Goal: Task Accomplishment & Management: Complete application form

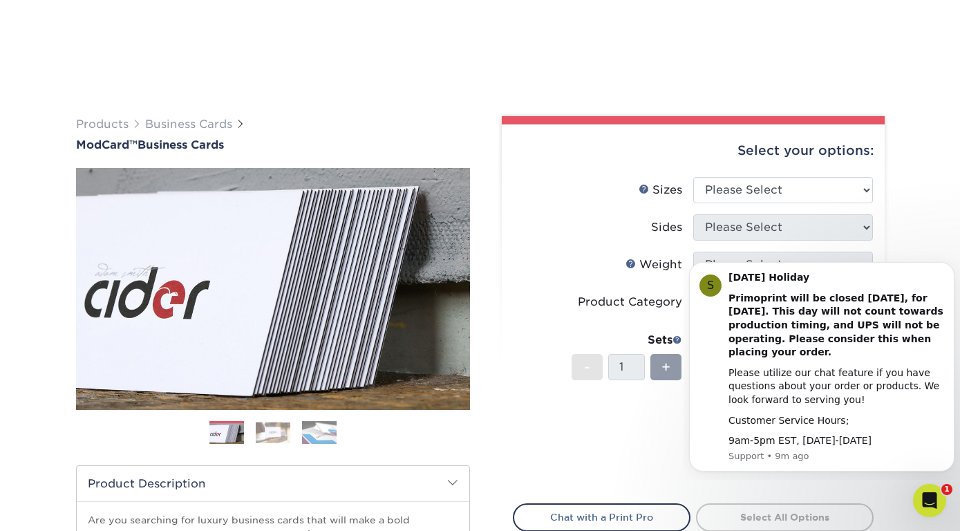
scroll to position [505, 0]
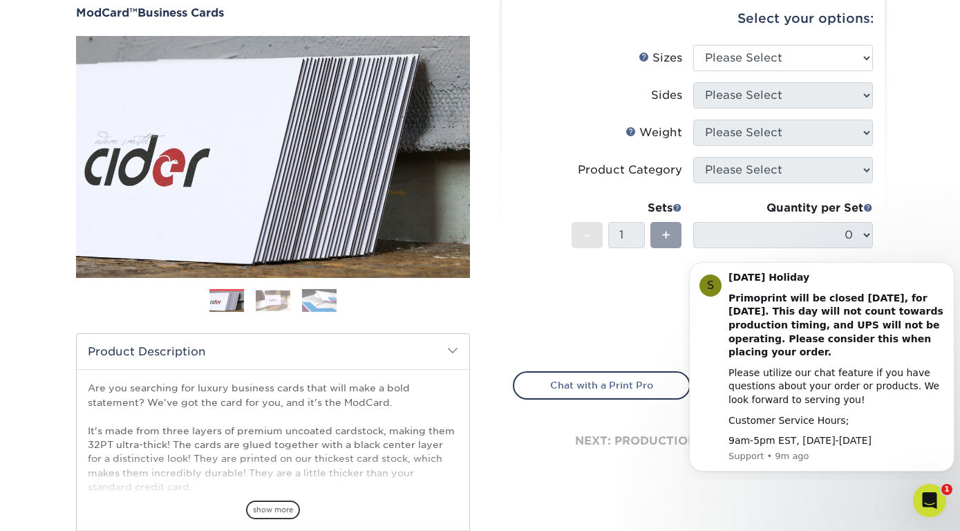
scroll to position [0, 0]
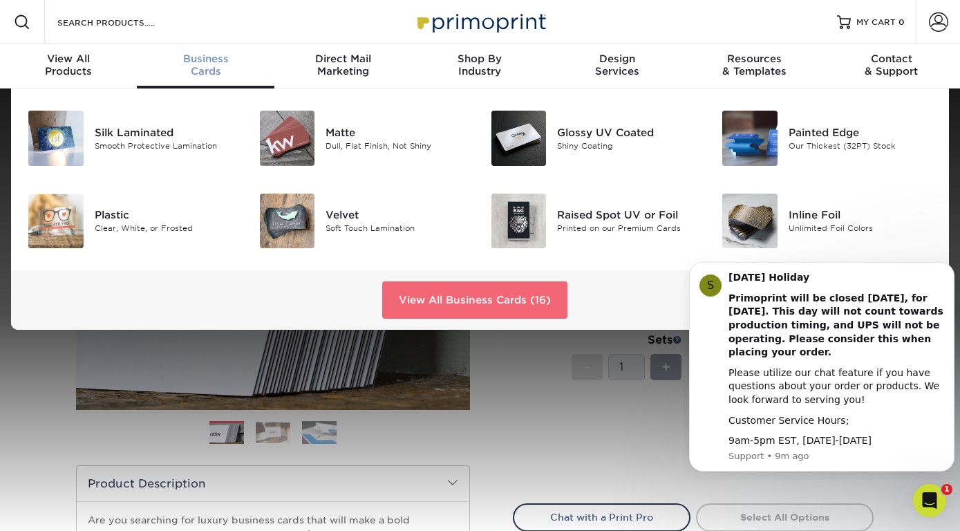
click at [462, 296] on link "View All Business Cards (16)" at bounding box center [474, 299] width 185 height 37
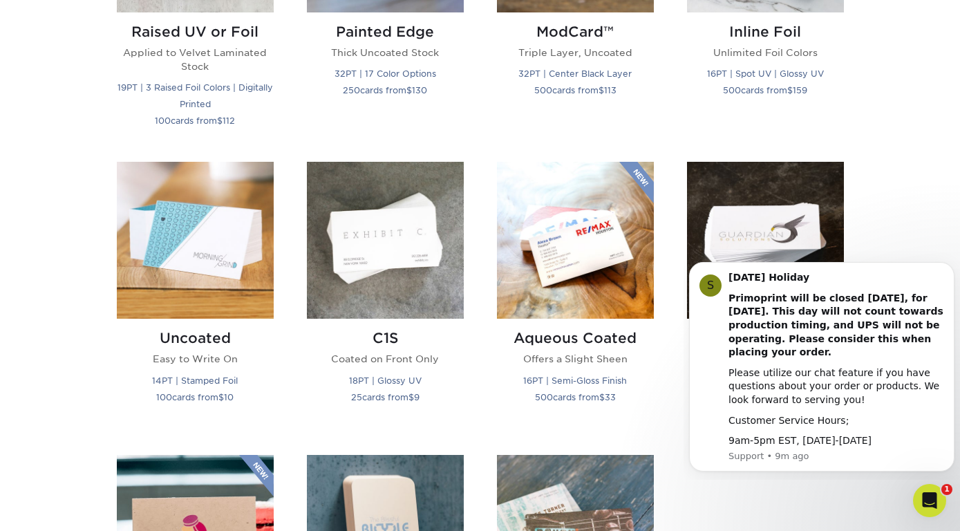
scroll to position [1567, 0]
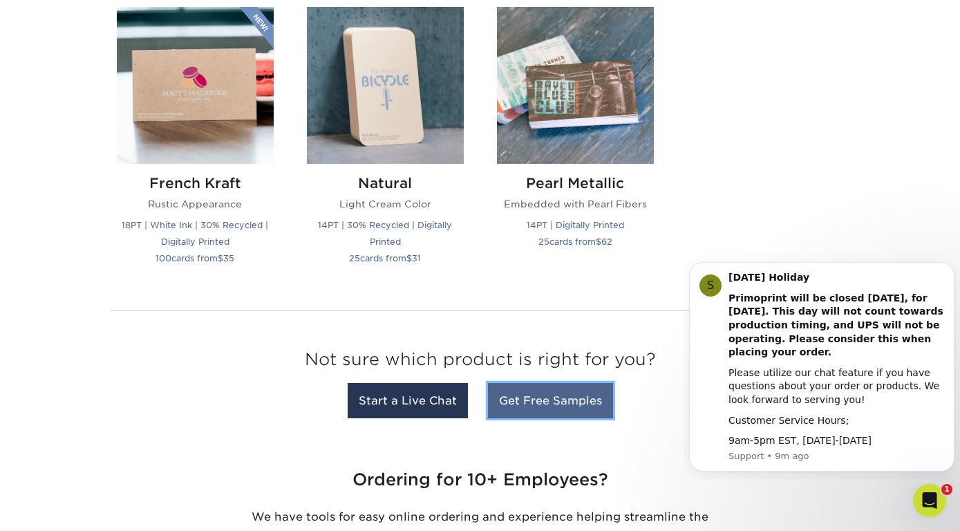
click at [584, 401] on link "Get Free Samples" at bounding box center [550, 400] width 125 height 35
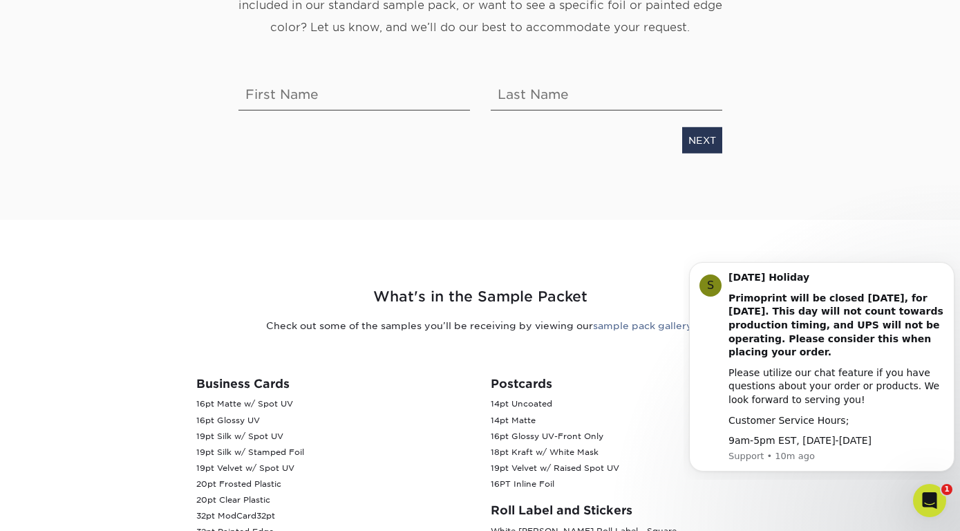
scroll to position [224, 0]
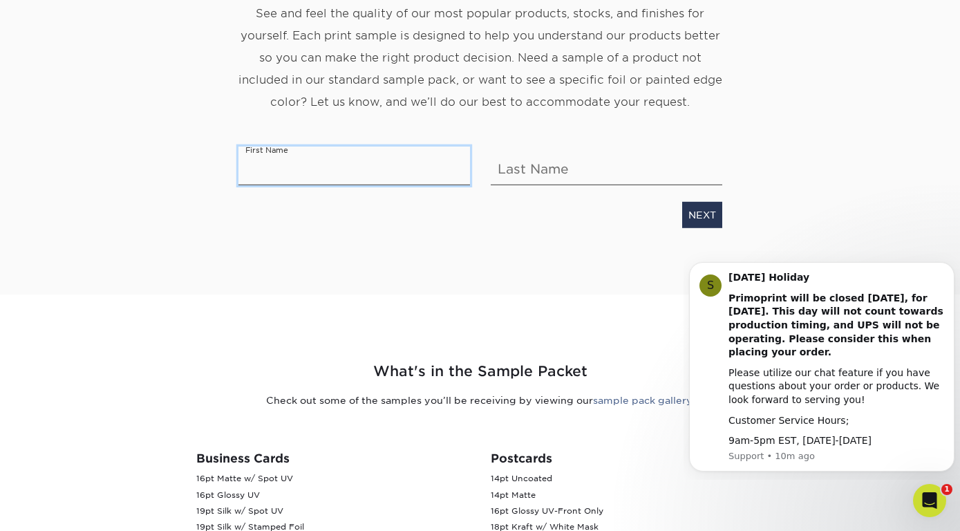
click at [405, 162] on input "text" at bounding box center [354, 166] width 232 height 39
type input "Harley"
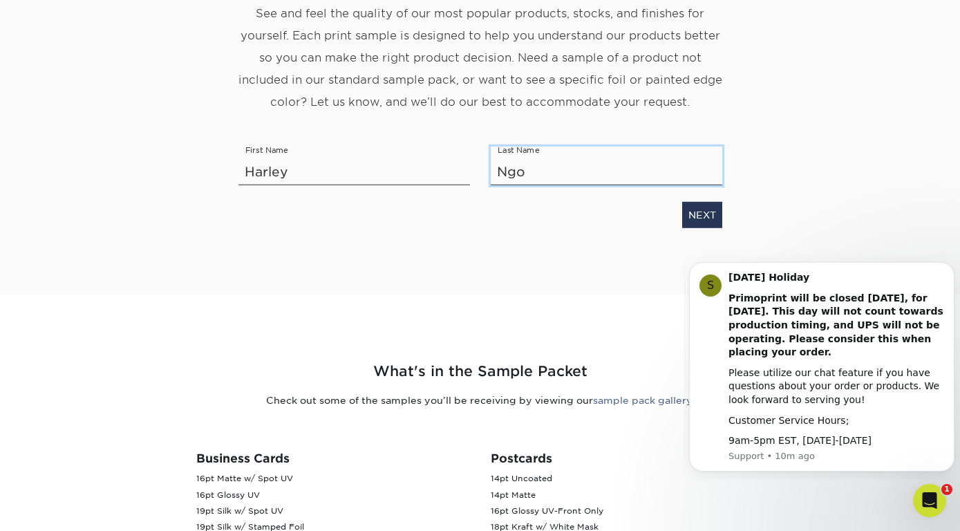
type input "Ngo"
click at [697, 216] on link "NEXT" at bounding box center [702, 215] width 40 height 26
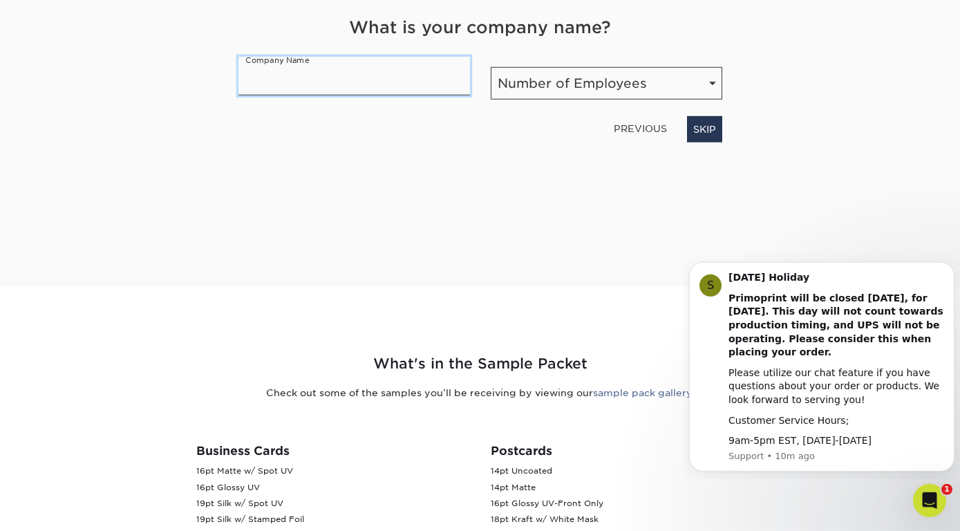
scroll to position [227, 0]
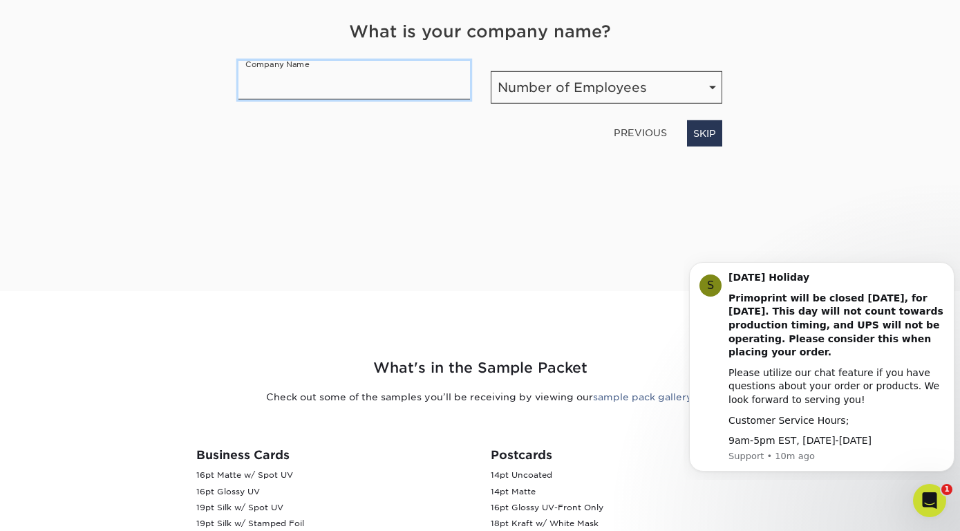
click at [396, 81] on input "text" at bounding box center [354, 80] width 232 height 39
type input "Pili Nuts Canada Inc."
click at [740, 55] on div "Get Your Free Sample Pack See and feel the quality of our most popular products…" at bounding box center [480, 99] width 809 height 383
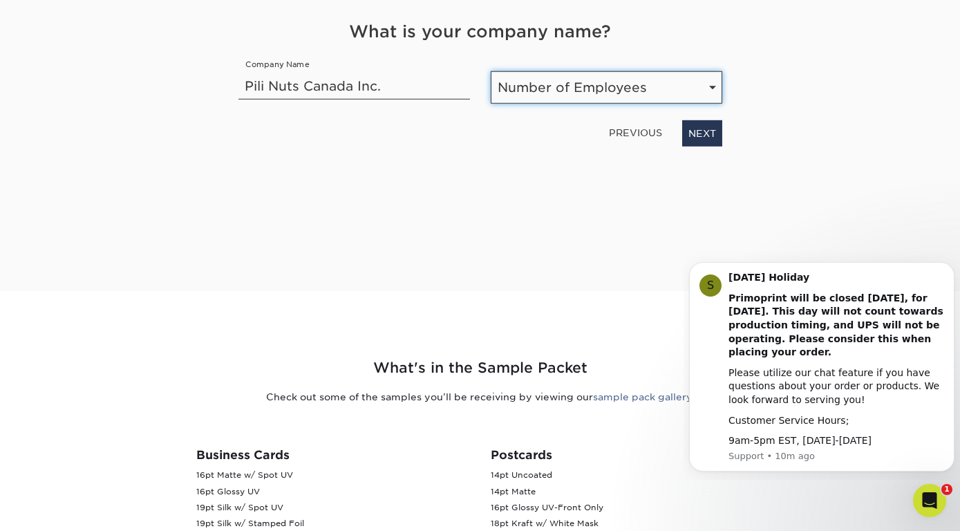
click at [491, 71] on select "Number of Employees Self-employed 1-10 employees 11-50 employees 51-200 employe…" at bounding box center [607, 87] width 232 height 32
select select "1-10"
click option "1-10 employees" at bounding box center [0, 0] width 0 height 0
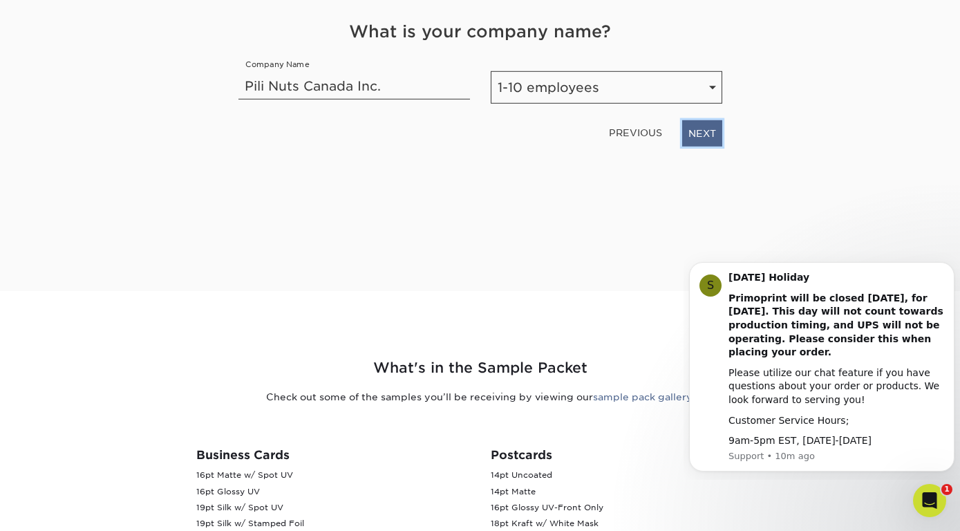
click at [690, 131] on link "NEXT" at bounding box center [702, 133] width 40 height 26
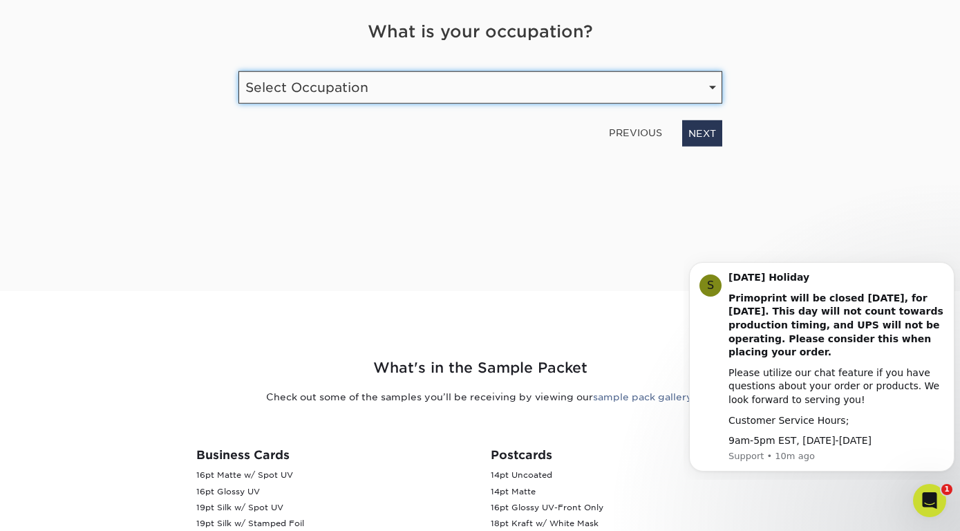
click at [238, 71] on select "Select Occupation Agency Automotive Blogger Cleaning Services Construction Educ…" at bounding box center [480, 87] width 484 height 32
click option "Other" at bounding box center [0, 0] width 0 height 0
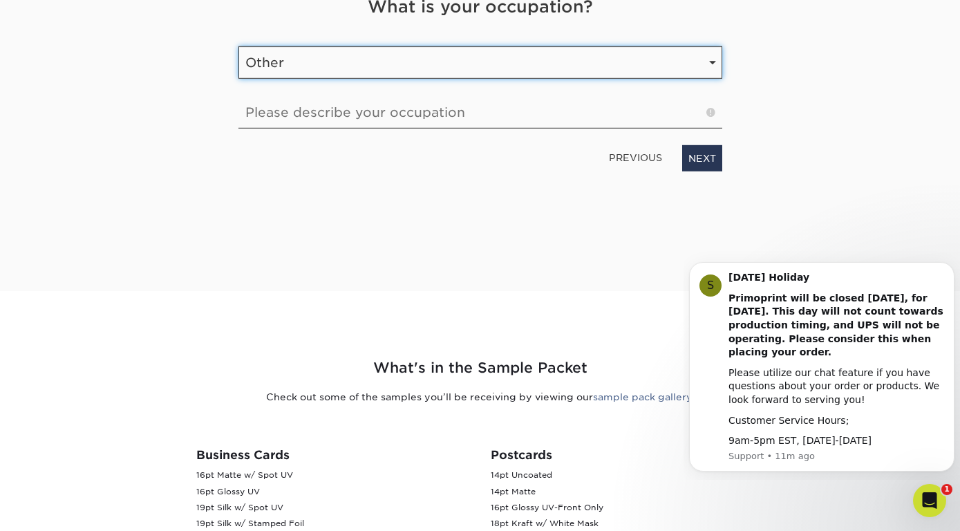
scroll to position [203, 0]
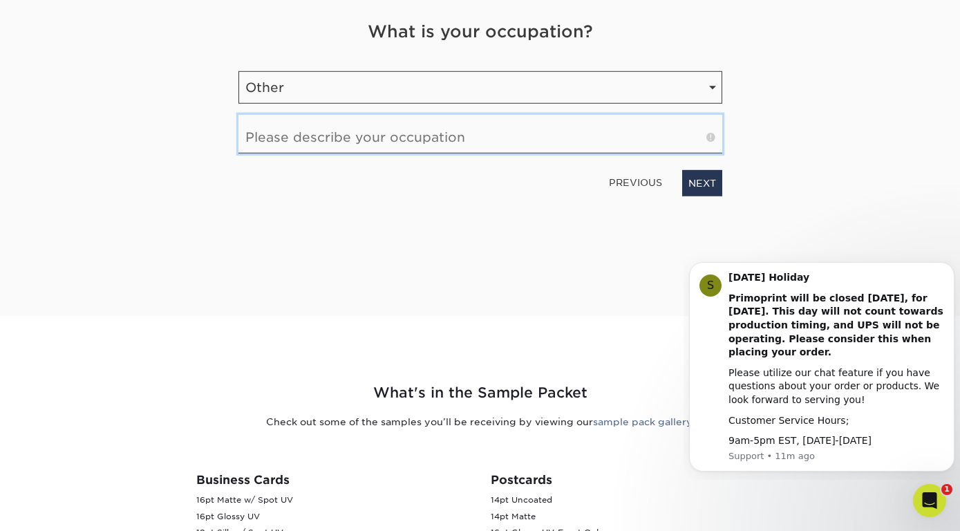
drag, startPoint x: 434, startPoint y: 121, endPoint x: 430, endPoint y: 148, distance: 27.3
click at [434, 122] on input "text" at bounding box center [480, 134] width 484 height 39
click at [430, 153] on input "text" at bounding box center [480, 134] width 484 height 39
click at [431, 145] on input "text" at bounding box center [480, 134] width 484 height 39
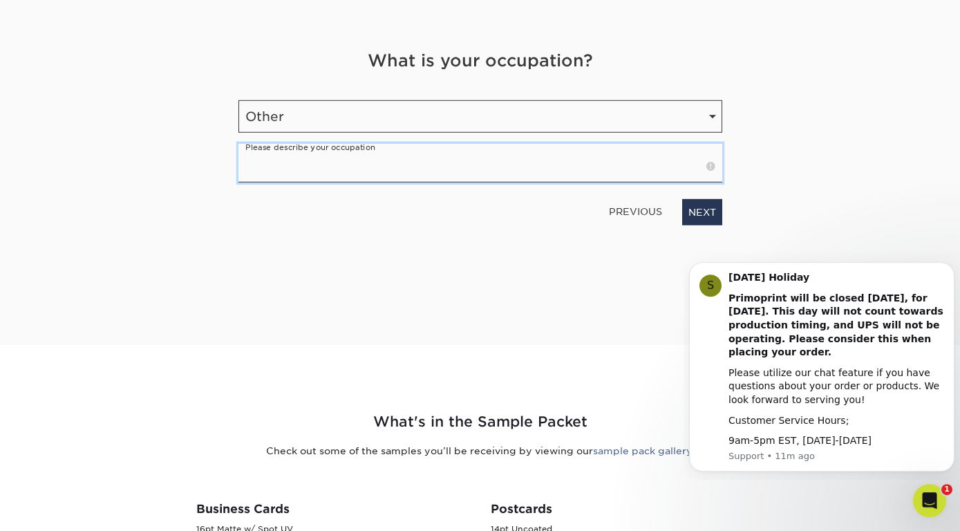
scroll to position [128, 0]
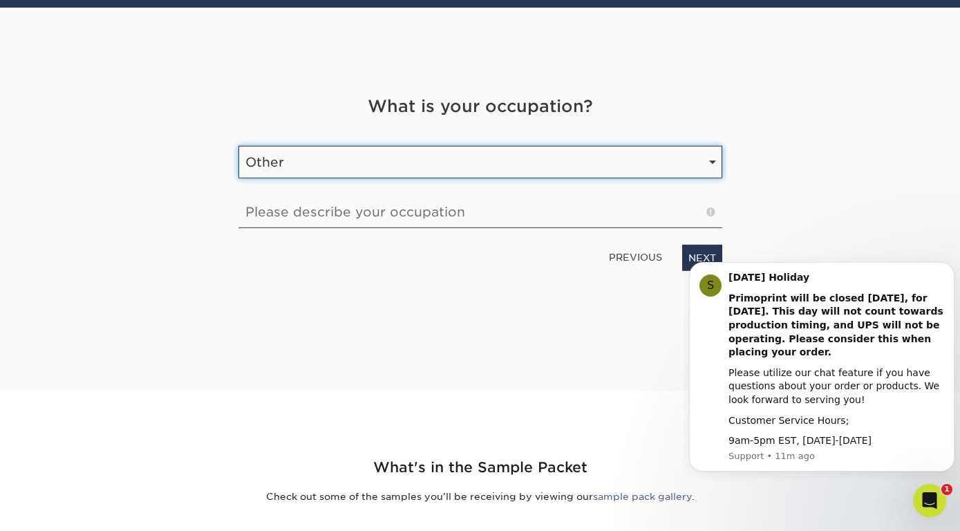
click at [238, 146] on select "Select Occupation Agency Automotive Blogger Cleaning Services Construction Educ…" at bounding box center [480, 162] width 484 height 32
select select "Entrepreneur"
click option "Entrepreneur" at bounding box center [0, 0] width 0 height 0
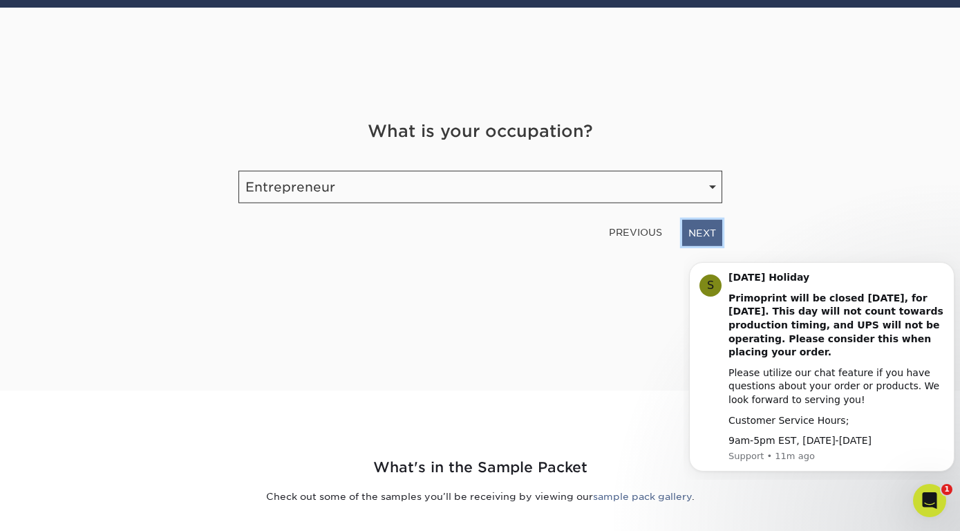
click at [698, 231] on link "NEXT" at bounding box center [702, 233] width 40 height 26
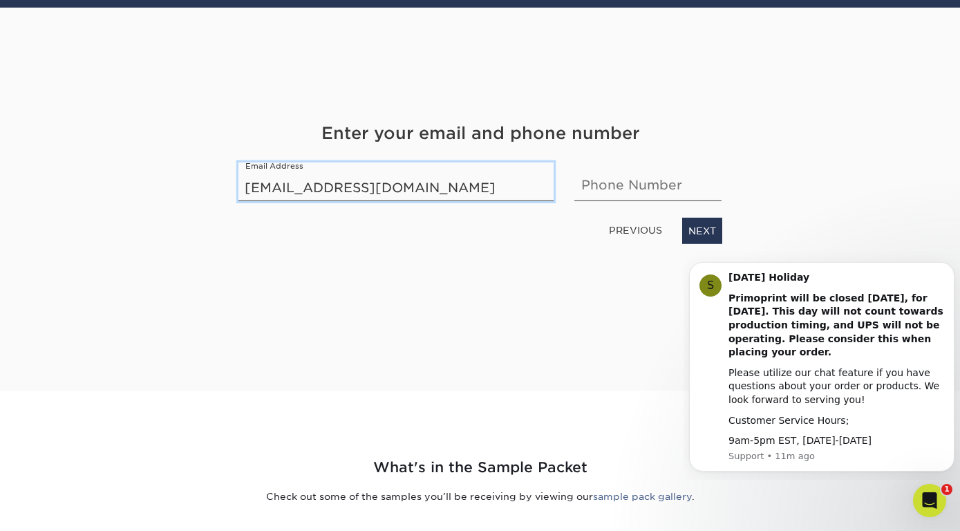
type input "marketing@pilinutscanada.ca"
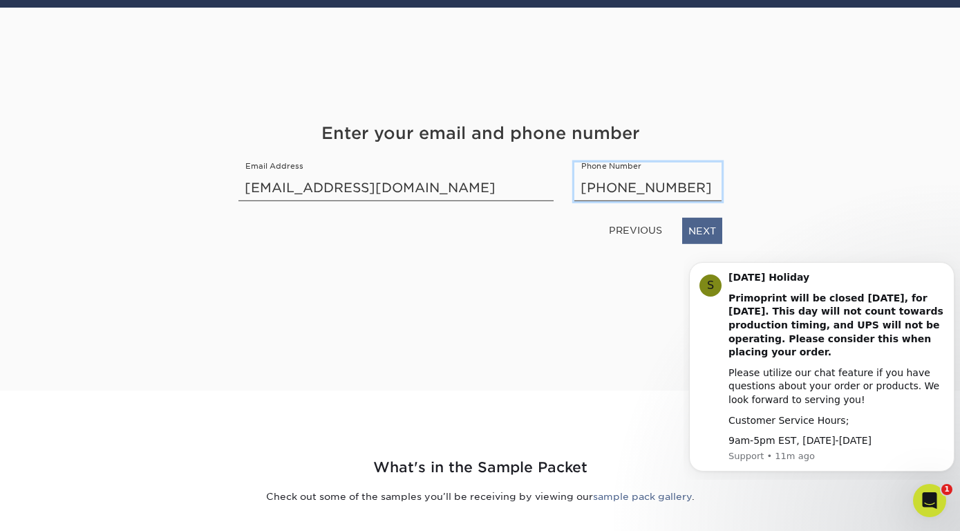
type input "416-709-6268"
click at [690, 227] on link "NEXT" at bounding box center [702, 231] width 40 height 26
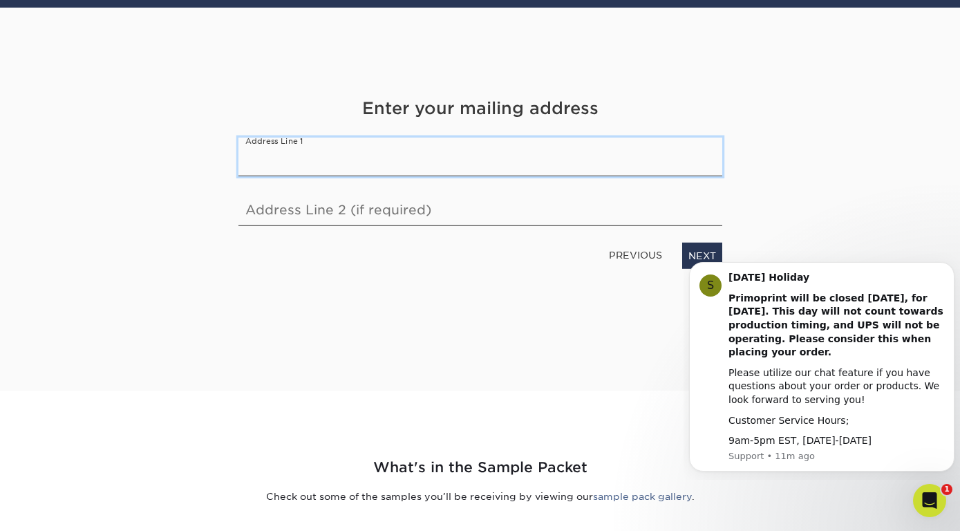
click at [405, 166] on input "text" at bounding box center [480, 157] width 484 height 39
type input "426 University Avenue"
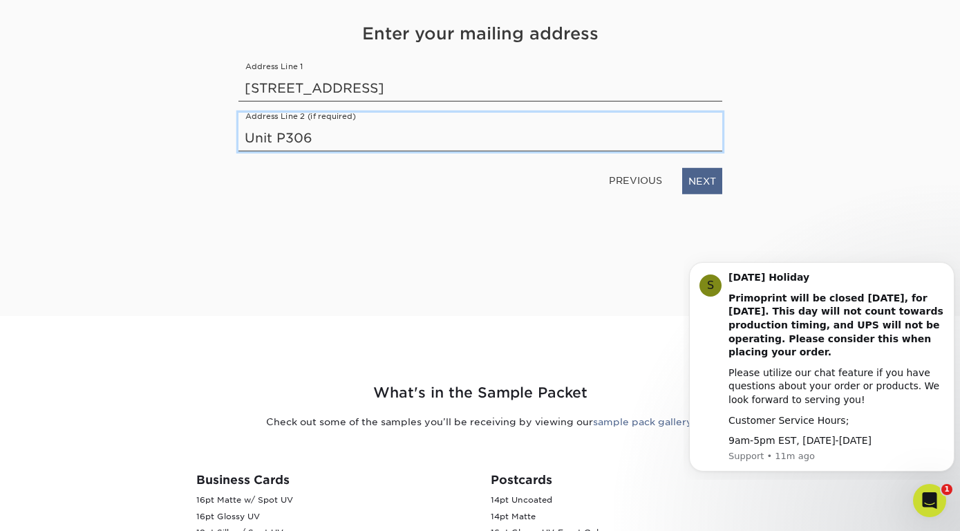
type input "Unit P306"
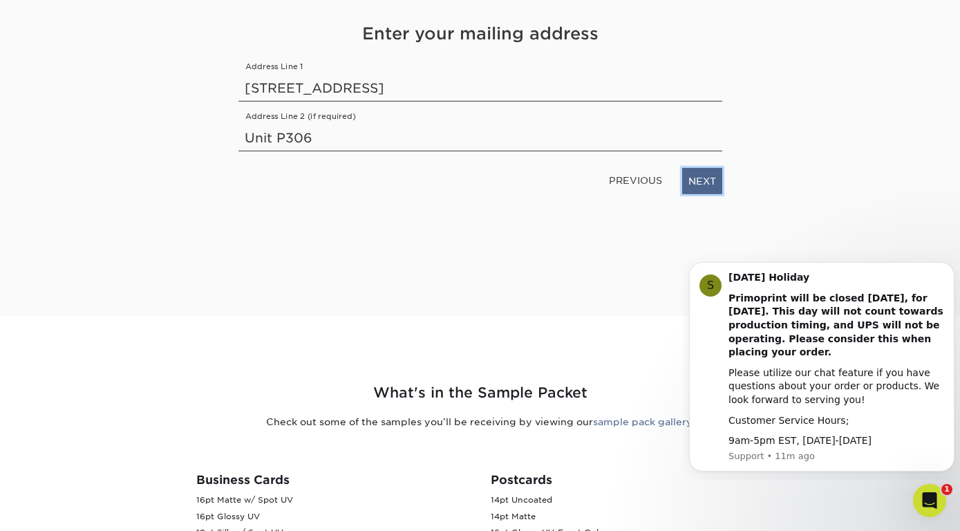
click at [708, 178] on link "NEXT" at bounding box center [702, 181] width 40 height 26
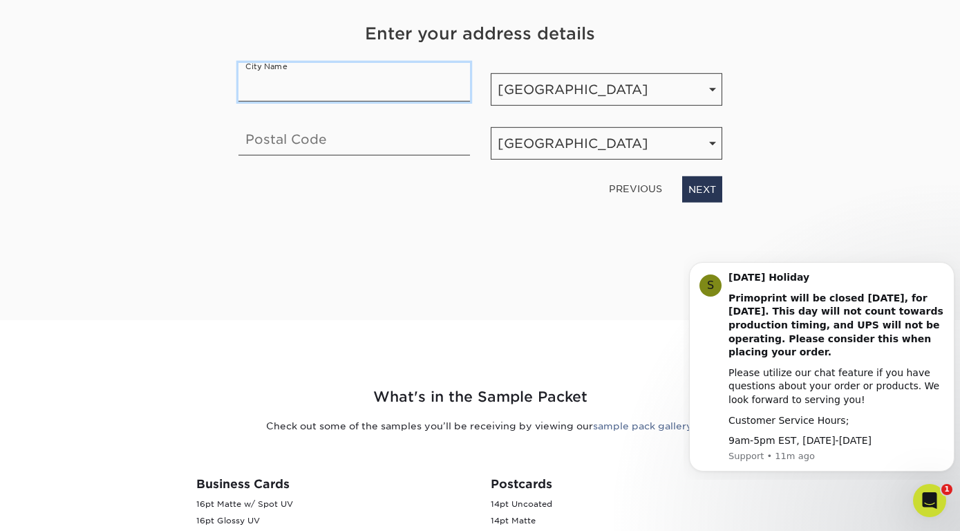
click at [332, 87] on input "text" at bounding box center [354, 82] width 232 height 39
type input "t"
type input "Toronto"
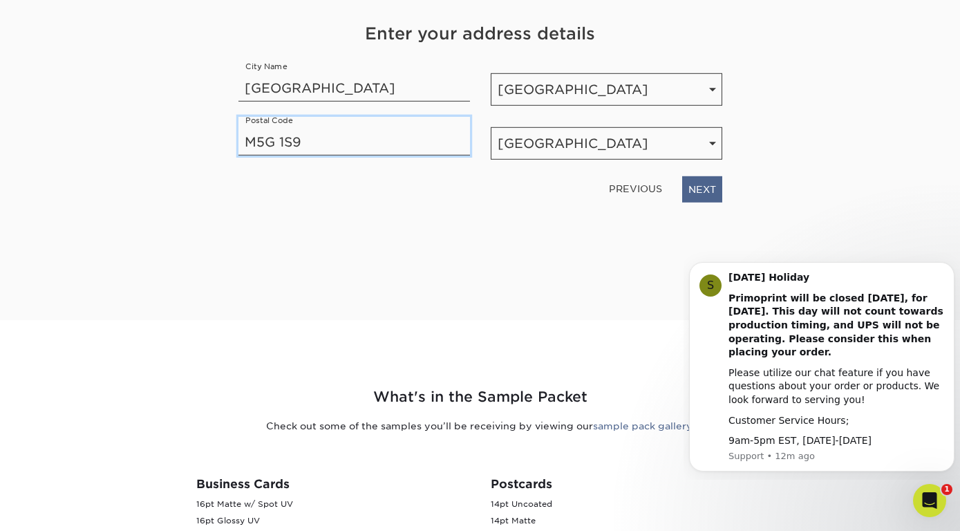
type input "M5G 1S9"
click at [698, 180] on link "NEXT" at bounding box center [702, 189] width 40 height 26
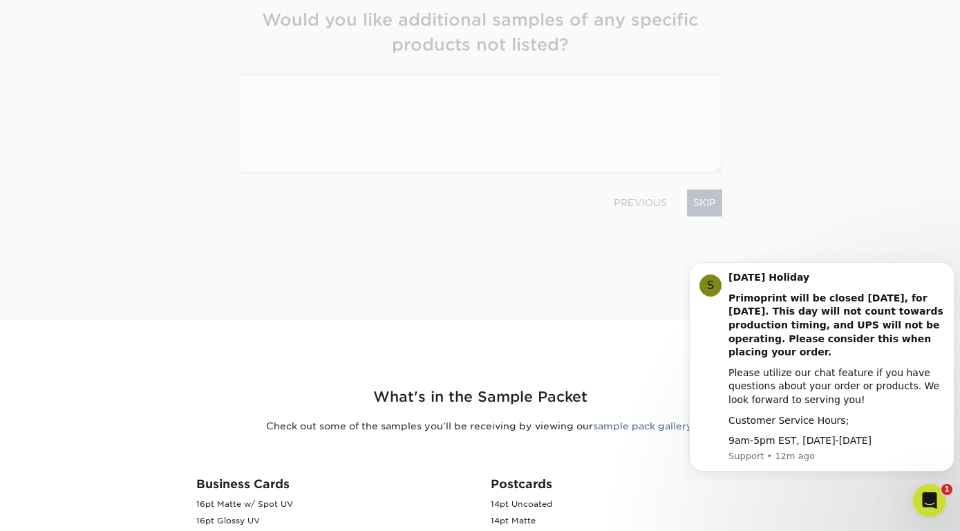
scroll to position [185, 0]
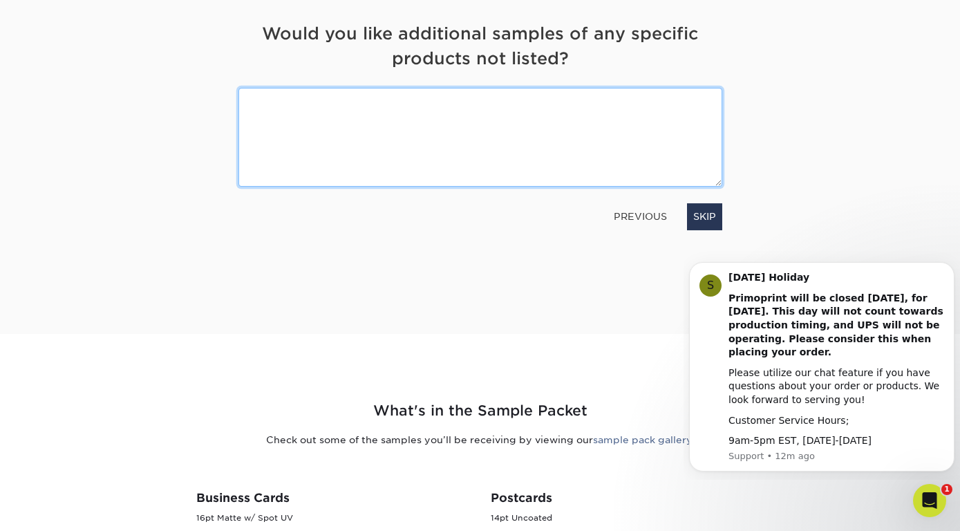
click at [497, 149] on textarea at bounding box center [480, 137] width 484 height 99
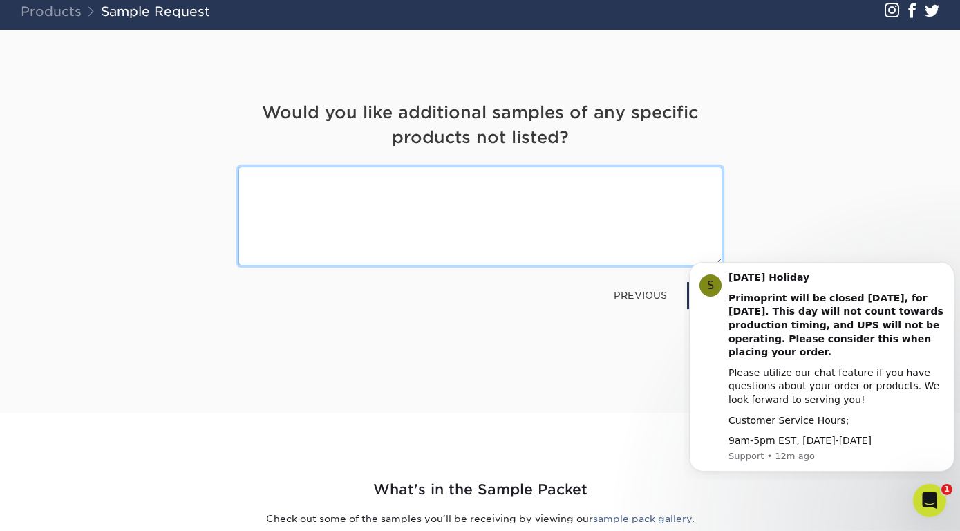
scroll to position [110, 0]
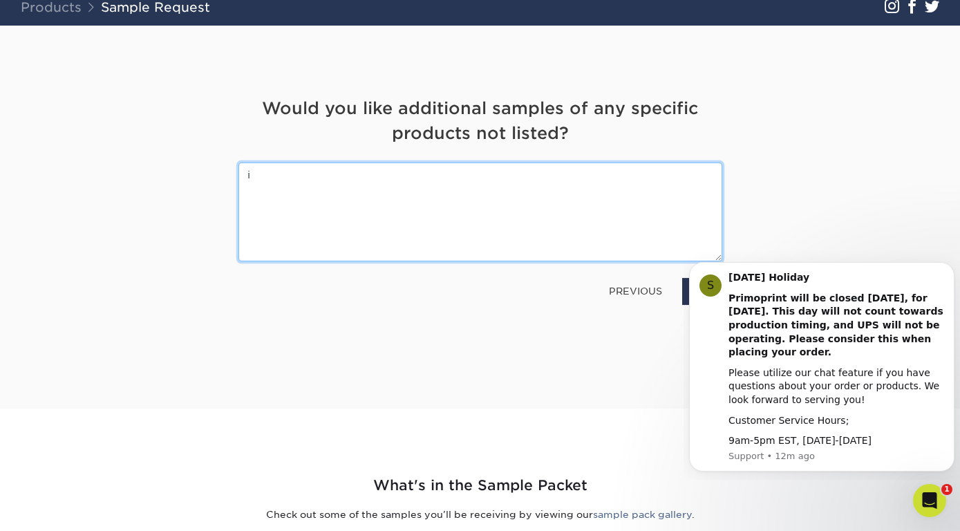
type textarea "i"
click at [356, 175] on textarea "I would like to have business cards samples" at bounding box center [480, 211] width 484 height 99
click at [504, 174] on textarea "I would like to have all business cards samples" at bounding box center [480, 211] width 484 height 99
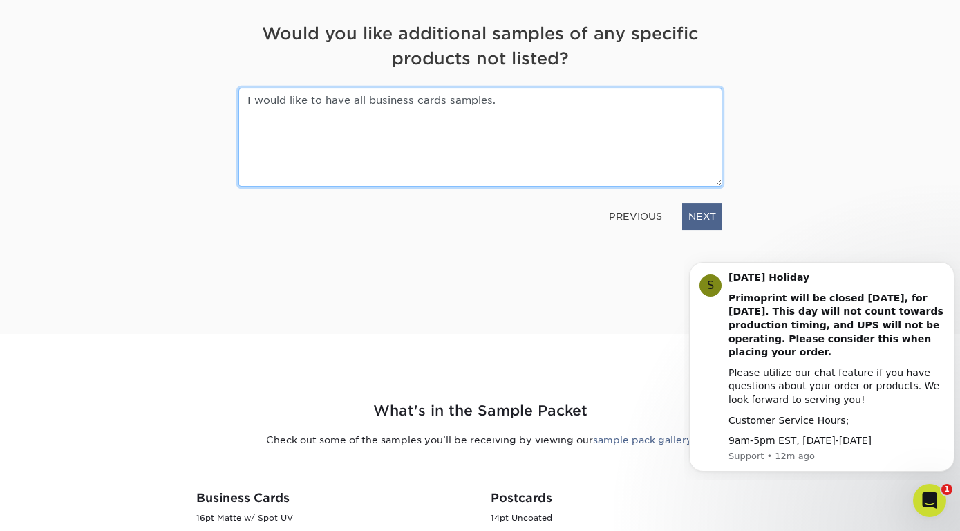
type textarea "I would like to have all business cards samples."
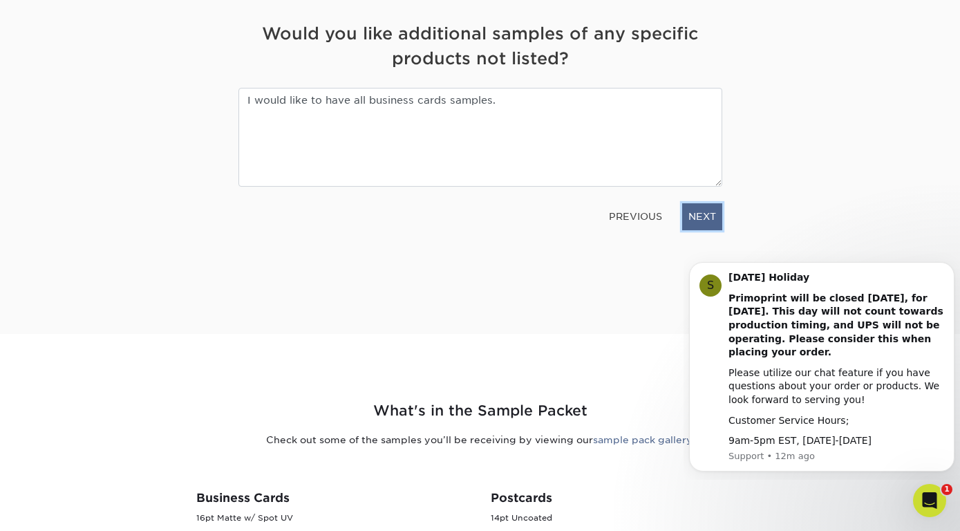
click at [715, 217] on link "NEXT" at bounding box center [702, 216] width 40 height 26
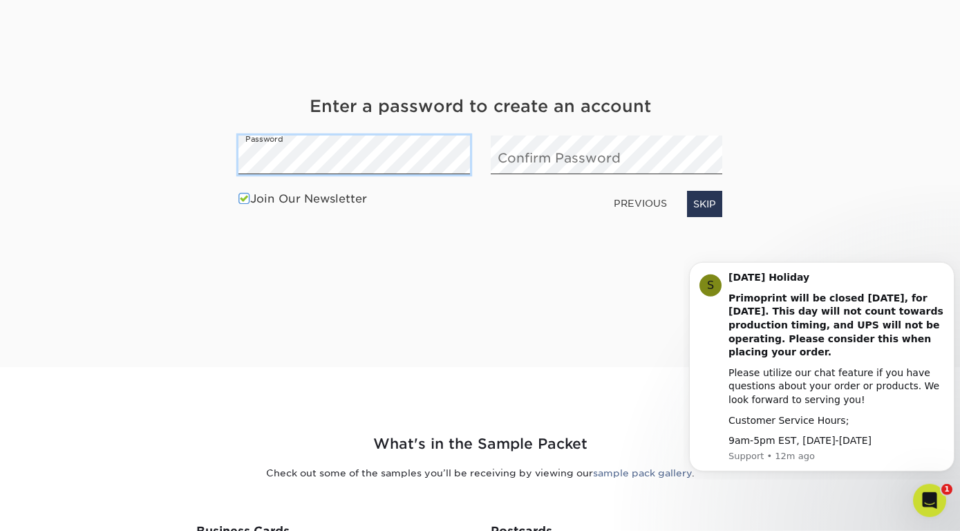
scroll to position [149, 0]
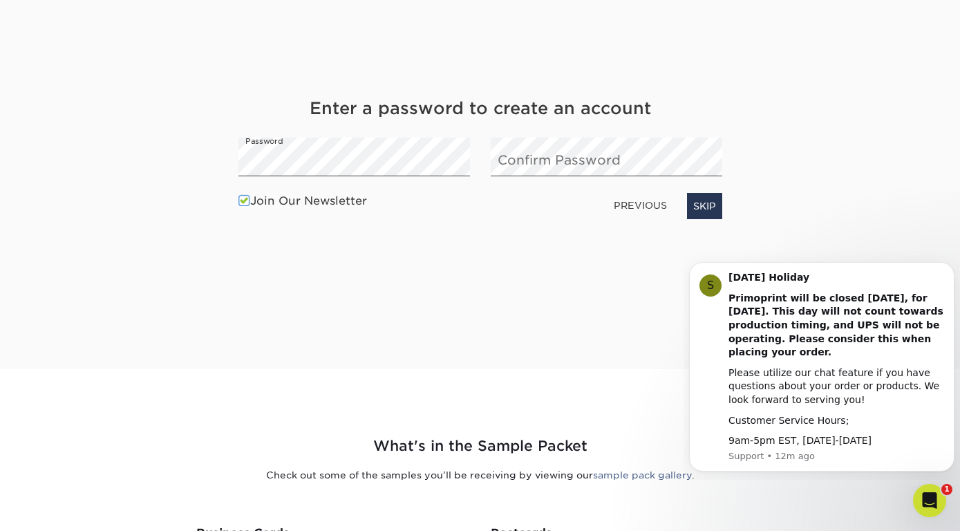
click at [255, 200] on label "Join Our Newsletter" at bounding box center [302, 201] width 129 height 17
click at [0, 0] on input "Join Our Newsletter" at bounding box center [0, 0] width 0 height 0
click at [885, 187] on div "Get Your Free Sample Pack See and feel the quality of our most popular products…" at bounding box center [480, 177] width 829 height 383
click at [706, 207] on link "NEXT" at bounding box center [702, 206] width 40 height 26
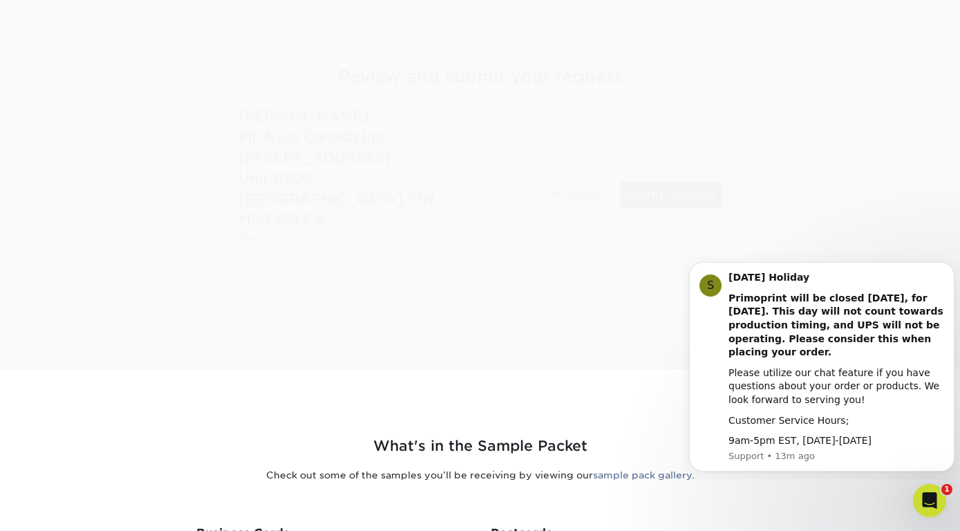
scroll to position [128, 0]
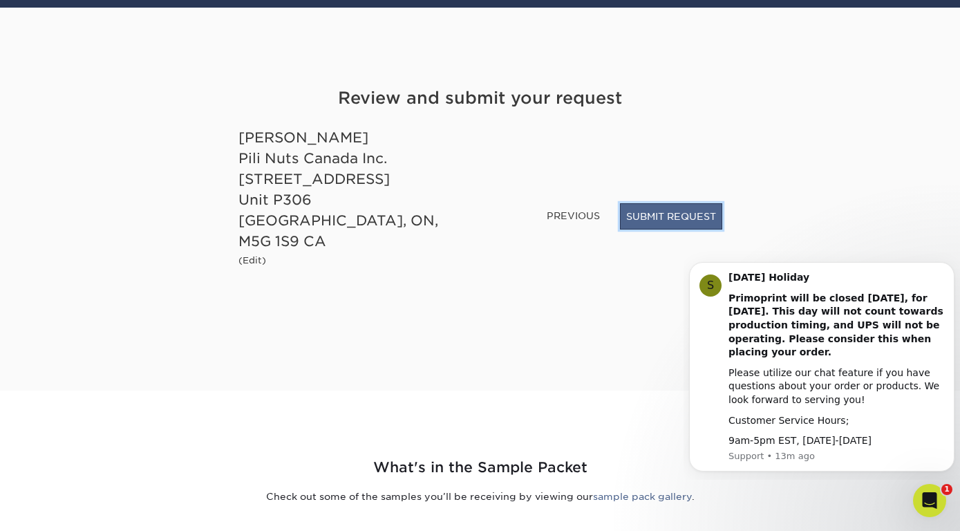
click at [646, 217] on button "SUBMIT REQUEST" at bounding box center [671, 216] width 102 height 26
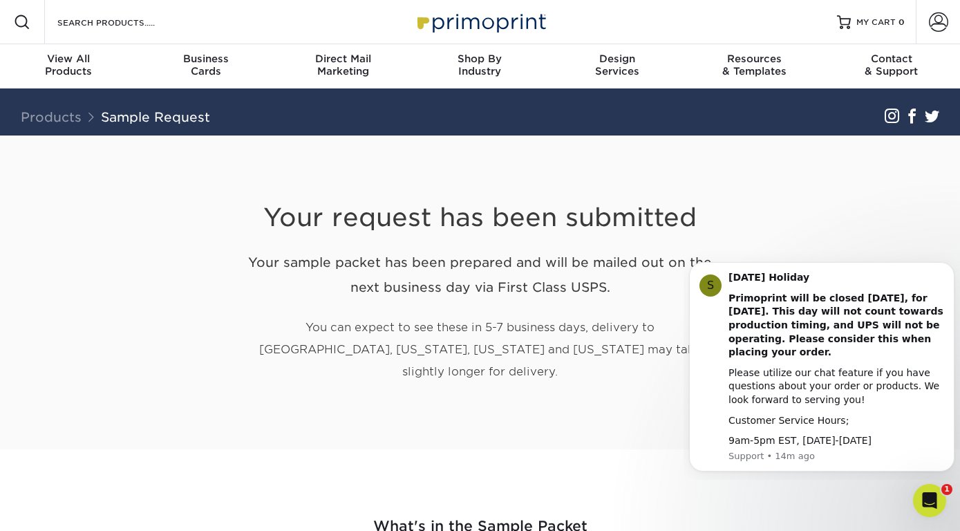
click at [552, 191] on h1 "Your request has been submitted" at bounding box center [480, 201] width 484 height 64
click at [199, 61] on span "Business" at bounding box center [205, 59] width 137 height 12
